Goal: Book appointment/travel/reservation

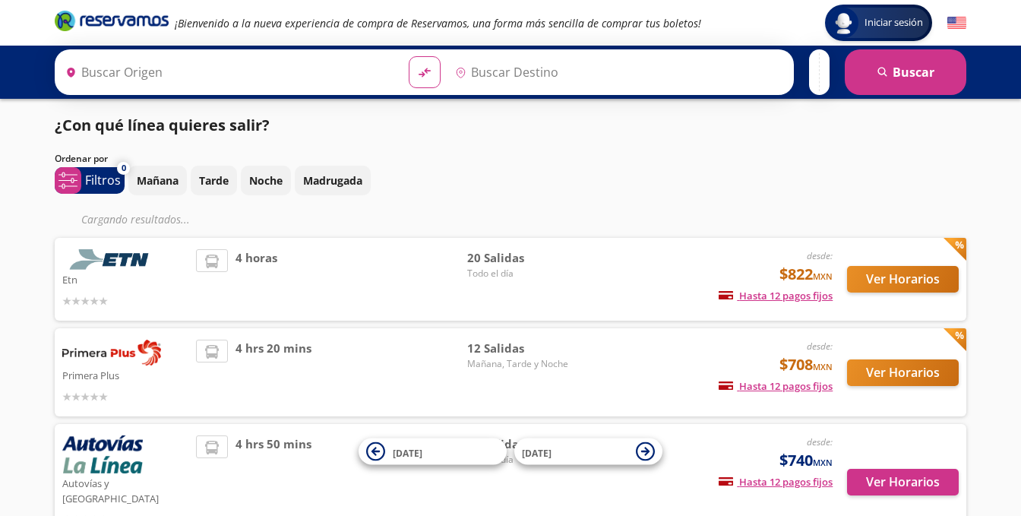
type input "[GEOGRAPHIC_DATA], [GEOGRAPHIC_DATA]"
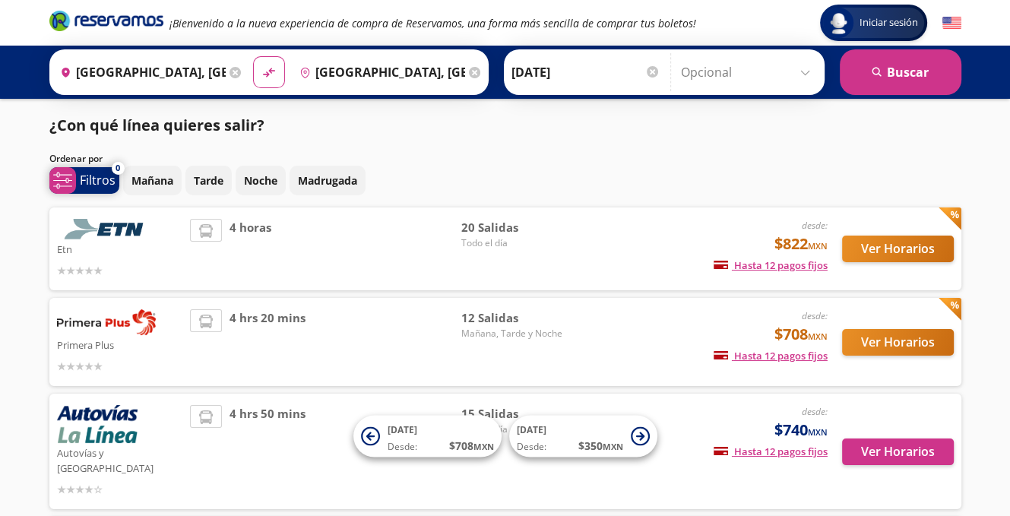
click at [115, 188] on span "system-uicons:filtering Filtros" at bounding box center [84, 180] width 70 height 27
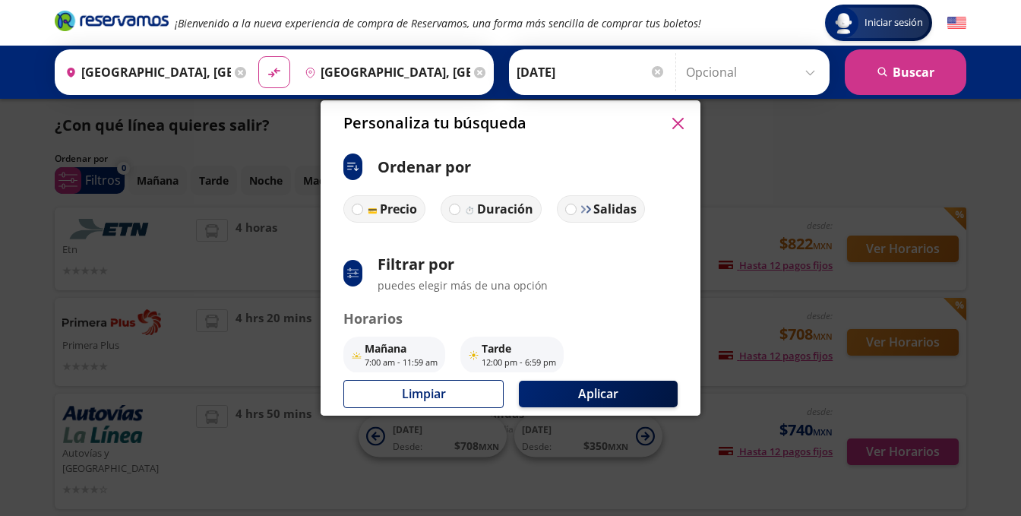
click at [16, 262] on div "Personaliza tu búsqueda ci:sort-ascending Ordenar por Precio Duración Salidas s…" at bounding box center [510, 258] width 1021 height 516
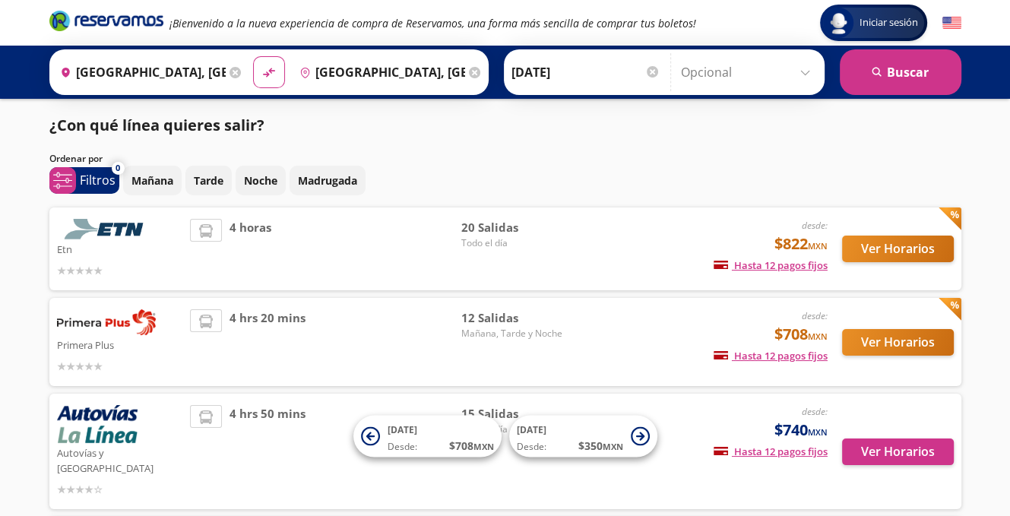
click at [598, 78] on input "[DATE]" at bounding box center [585, 72] width 149 height 38
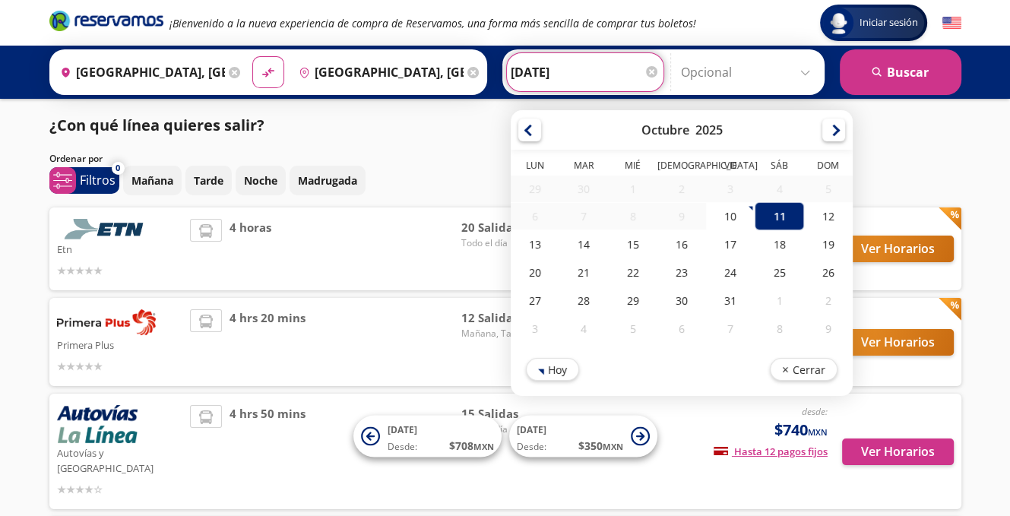
click at [525, 70] on input "[DATE]" at bounding box center [585, 72] width 149 height 38
click at [571, 245] on div "14" at bounding box center [583, 244] width 49 height 28
type input "[DATE]"
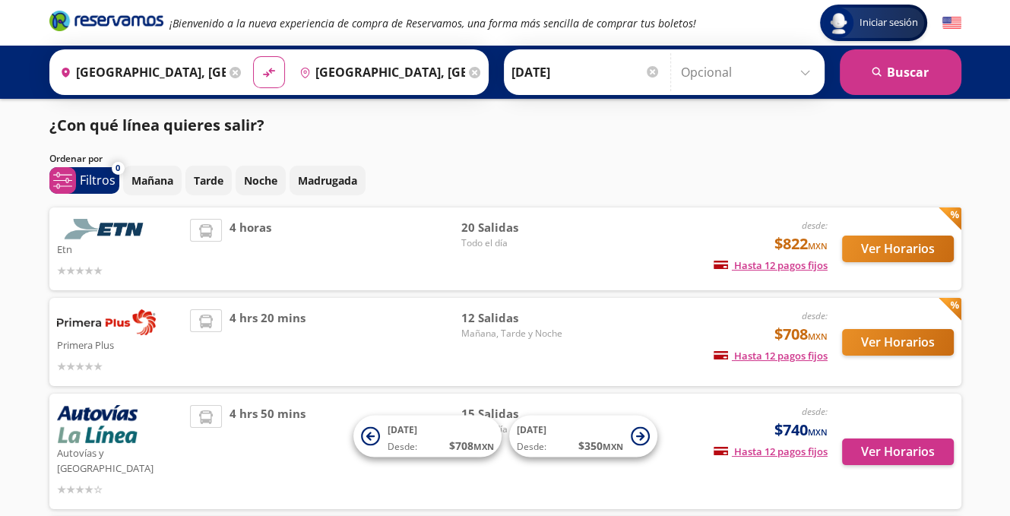
click at [758, 72] on input "Opcional" at bounding box center [749, 72] width 136 height 38
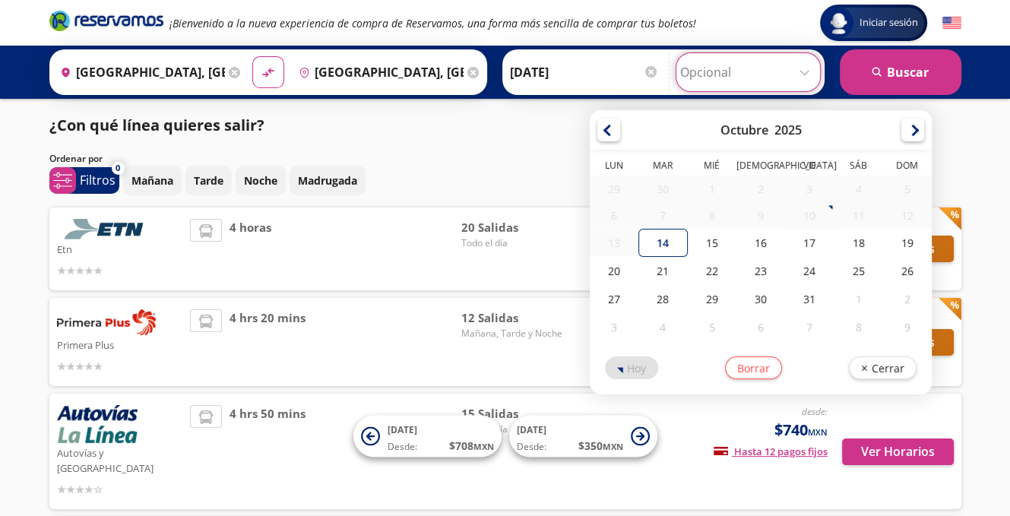
click at [546, 153] on div "Ordenar por" at bounding box center [505, 159] width 912 height 14
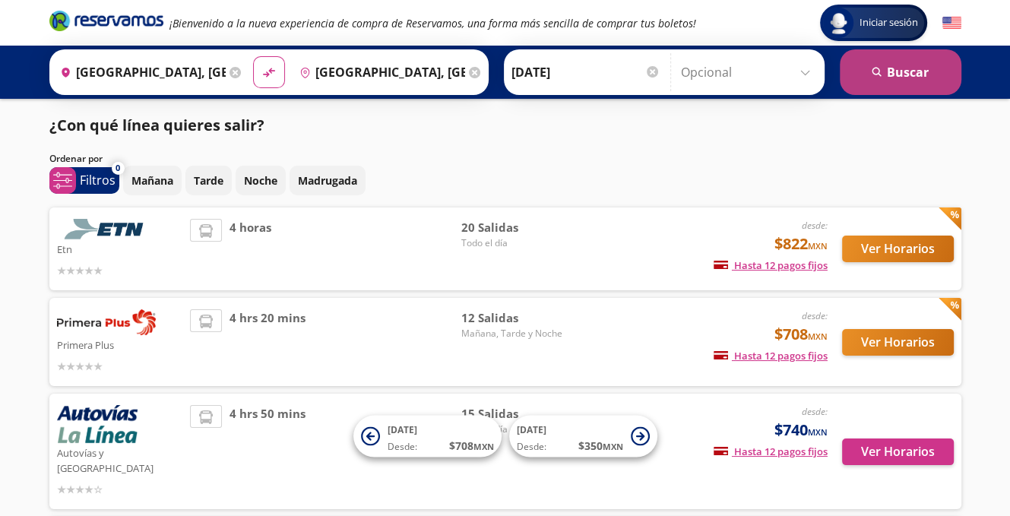
click at [903, 77] on button "search [GEOGRAPHIC_DATA]" at bounding box center [901, 72] width 122 height 46
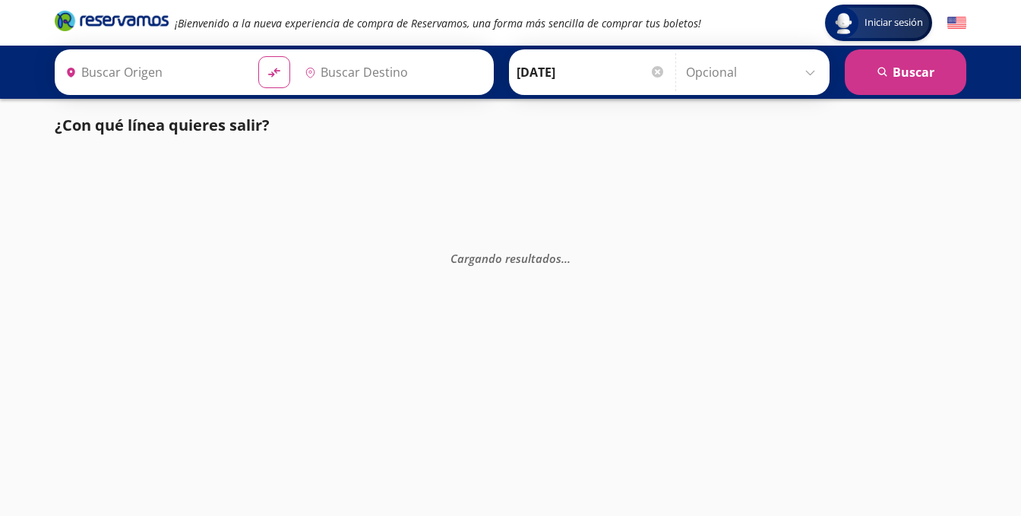
type input "[GEOGRAPHIC_DATA], [GEOGRAPHIC_DATA]"
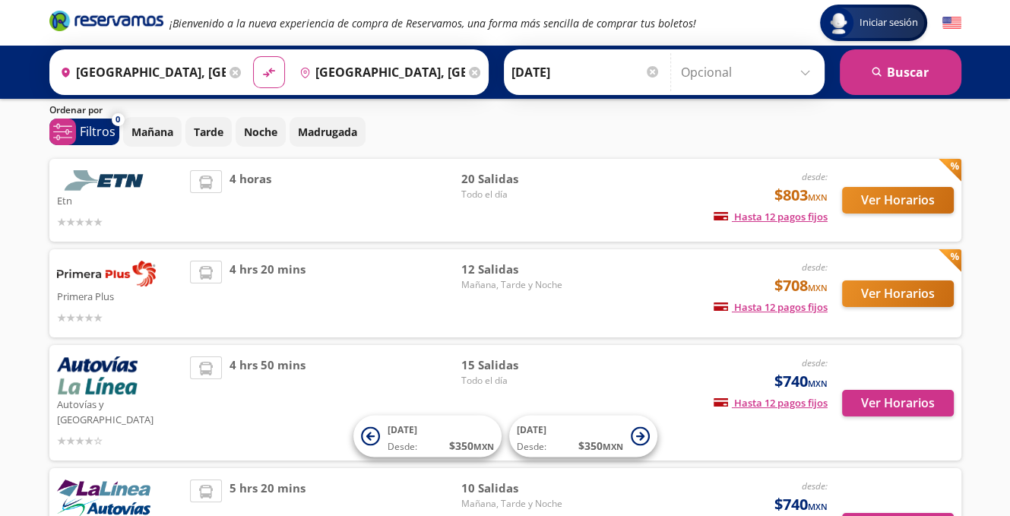
scroll to position [65, 0]
